Goal: Information Seeking & Learning: Learn about a topic

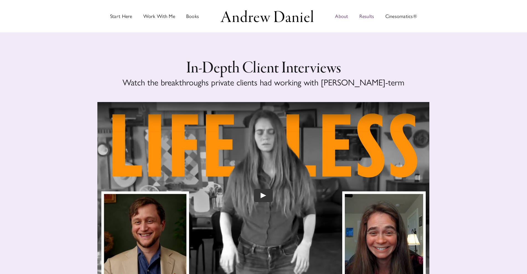
click at [340, 15] on span "About" at bounding box center [341, 16] width 13 height 5
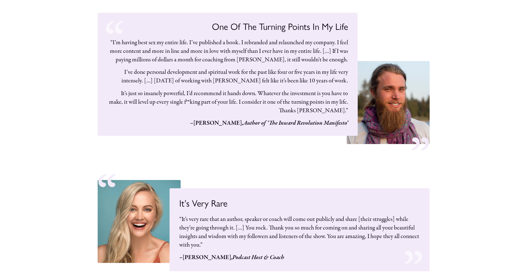
scroll to position [9194, 0]
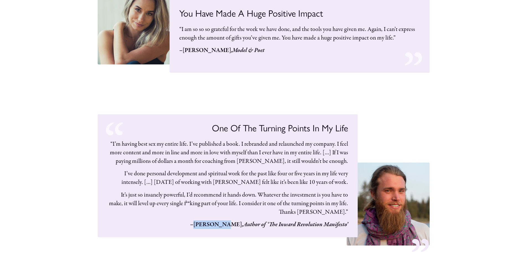
drag, startPoint x: 212, startPoint y: 186, endPoint x: 241, endPoint y: 189, distance: 29.8
click at [241, 220] on strong "–Kevin Wood, Author of ‘The Inward Revolution Manifesto’" at bounding box center [269, 224] width 158 height 8
